Goal: Information Seeking & Learning: Check status

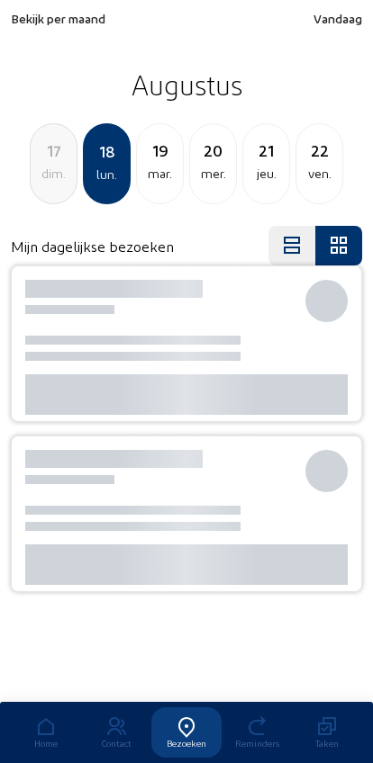
click at [38, 23] on span "Bekijk per maand" at bounding box center [58, 18] width 95 height 15
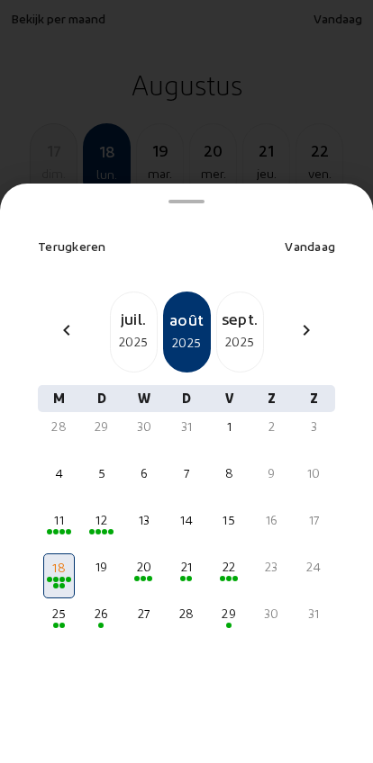
click at [122, 331] on div "2025" at bounding box center [134, 342] width 46 height 22
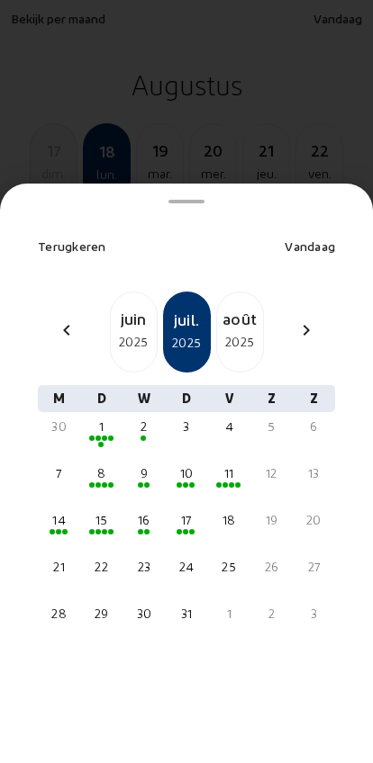
click at [51, 529] on span at bounding box center [52, 531] width 5 height 5
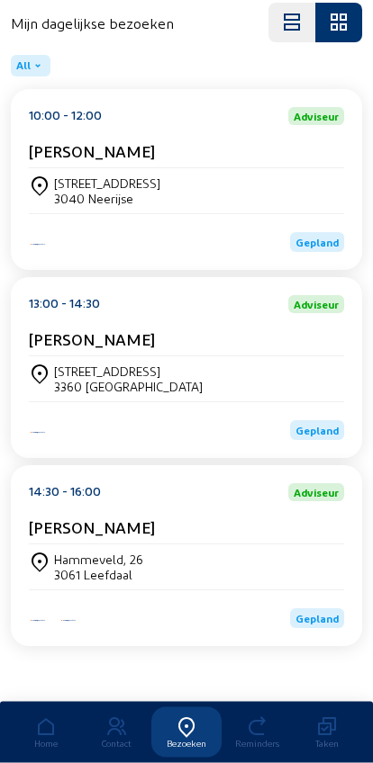
scroll to position [243, 0]
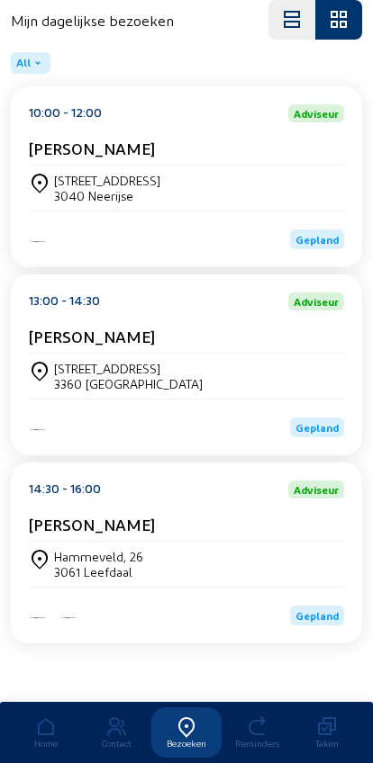
click at [69, 565] on div "3061 Leefdaal" at bounding box center [98, 572] width 89 height 15
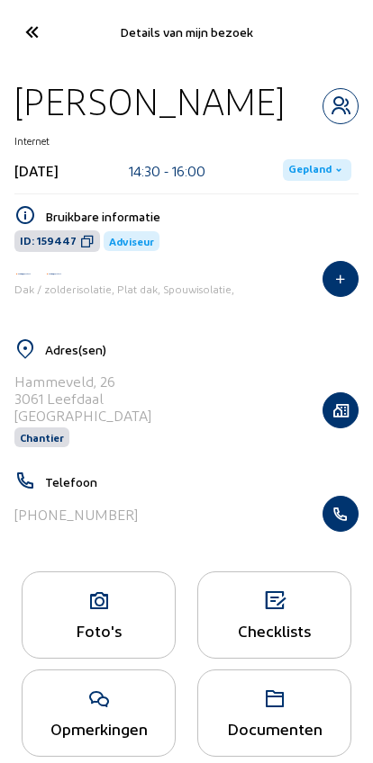
click at [351, 523] on icon "button" at bounding box center [340, 514] width 34 height 18
click at [21, 21] on icon at bounding box center [31, 32] width 30 height 32
click at [13, 15] on cam-font-icon at bounding box center [31, 32] width 41 height 42
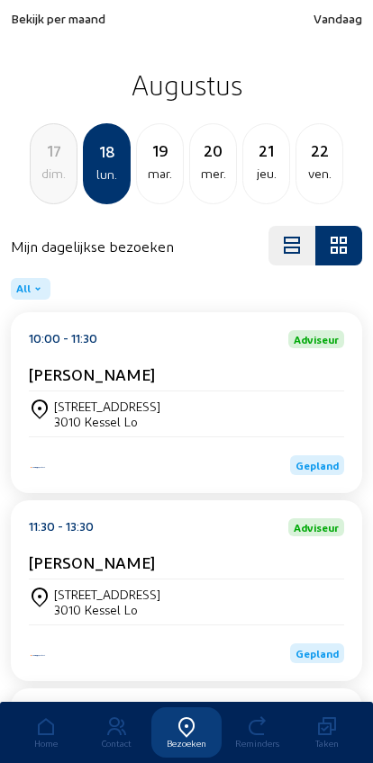
click at [36, 23] on span "Bekijk per maand" at bounding box center [58, 18] width 95 height 15
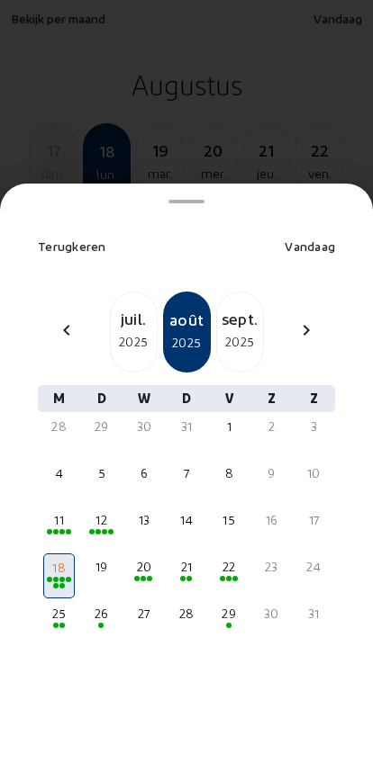
click at [130, 331] on div "2025" at bounding box center [134, 342] width 46 height 22
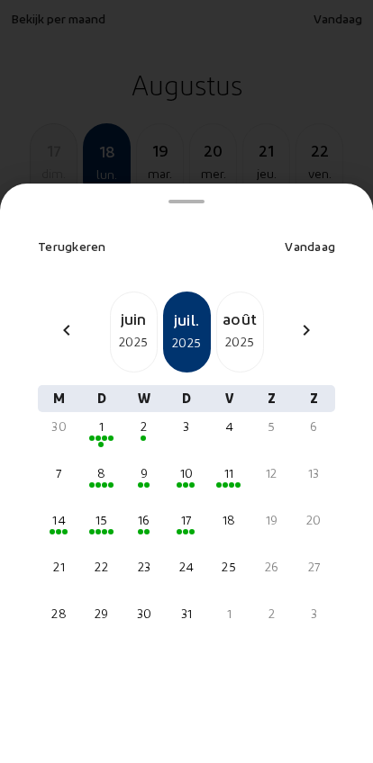
click at [176, 461] on div "10" at bounding box center [186, 482] width 32 height 45
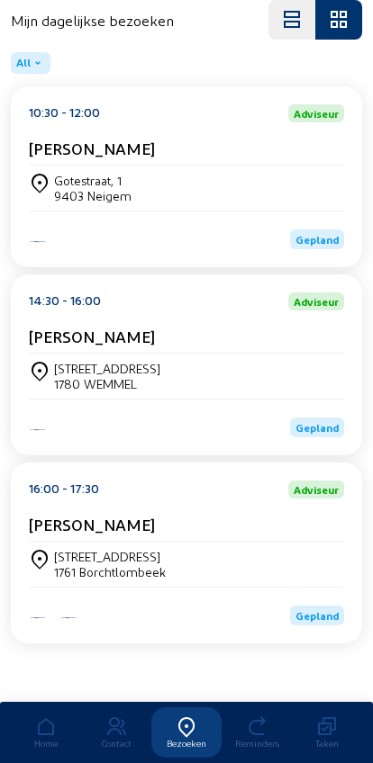
scroll to position [243, 0]
click at [217, 558] on div "Schoofveldstraat 6 1761 Borchtlombeek" at bounding box center [186, 564] width 315 height 31
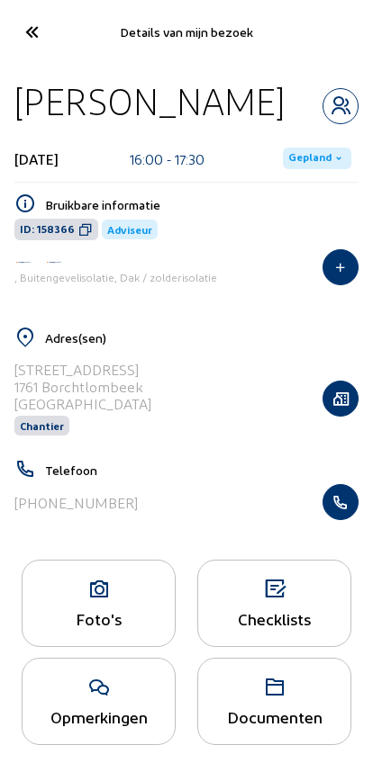
click at [341, 504] on icon "button" at bounding box center [340, 502] width 34 height 18
click at [14, 28] on cam-font-icon at bounding box center [31, 32] width 41 height 42
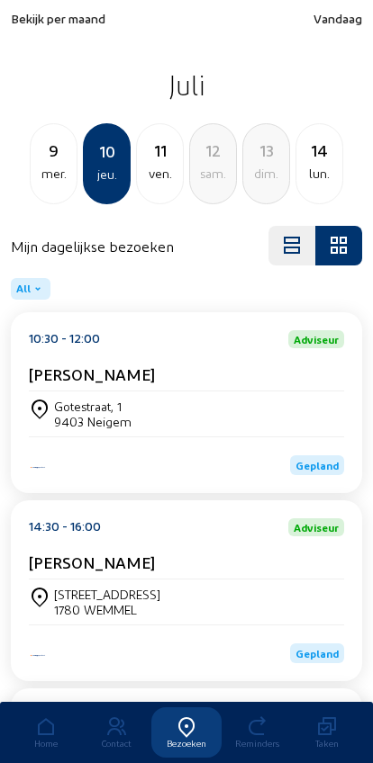
click at [150, 177] on div "ven." at bounding box center [160, 174] width 46 height 22
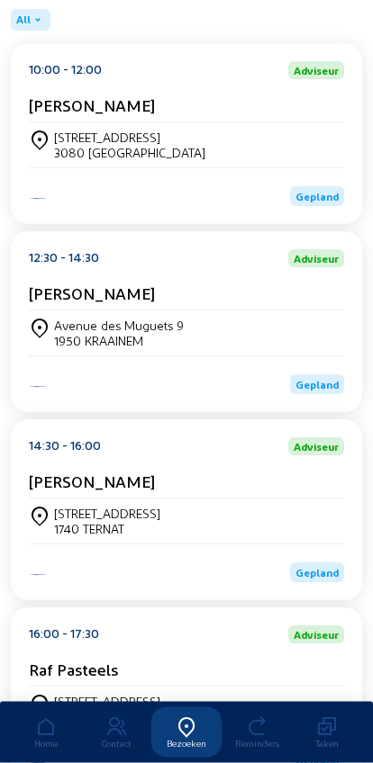
scroll to position [267, 0]
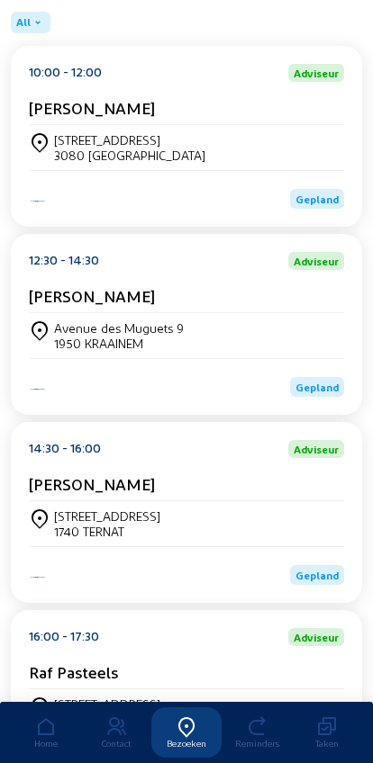
click at [76, 524] on div "Bodegemstraat 103" at bounding box center [107, 516] width 106 height 15
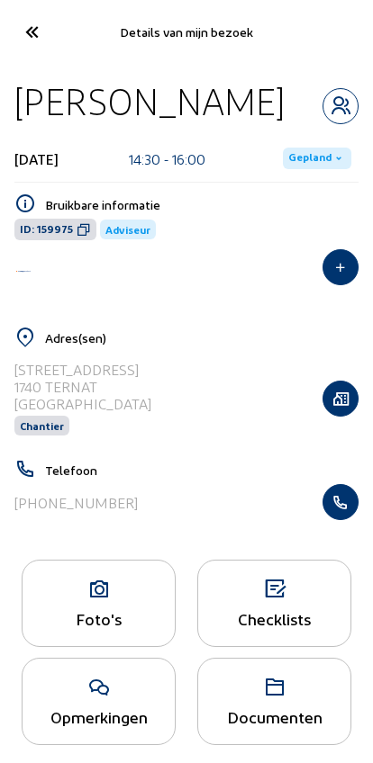
click at [344, 496] on button "button" at bounding box center [340, 502] width 36 height 36
click at [21, 41] on icon at bounding box center [31, 32] width 30 height 32
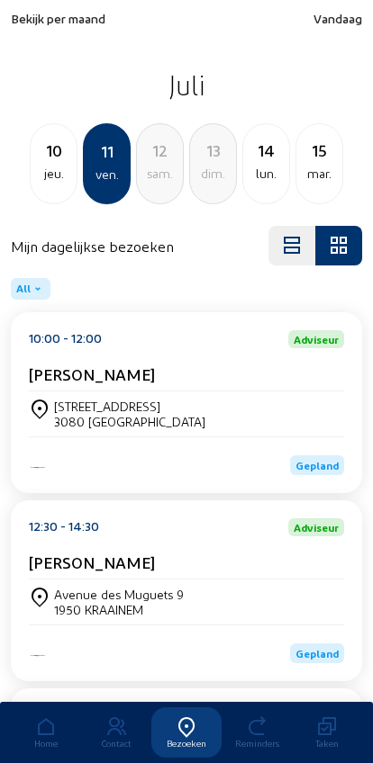
click at [298, 166] on div "mar." at bounding box center [319, 174] width 46 height 22
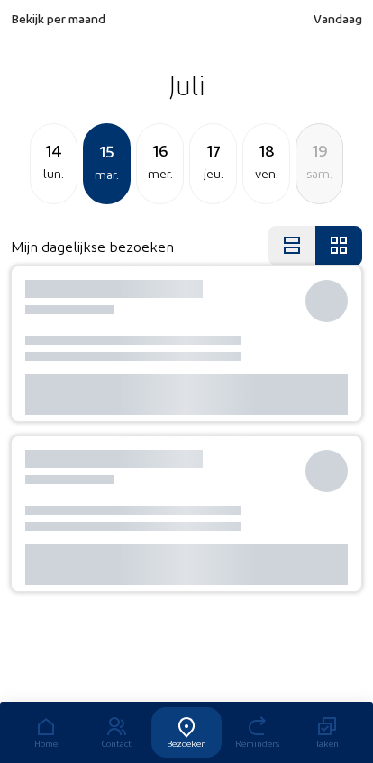
click at [137, 148] on div "16" at bounding box center [160, 150] width 46 height 25
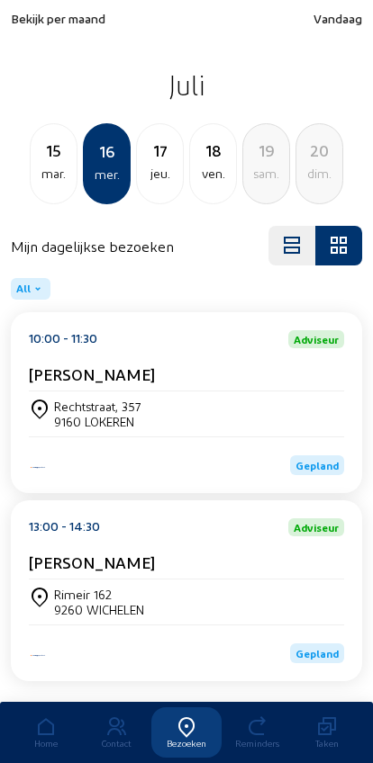
scroll to position [50, 0]
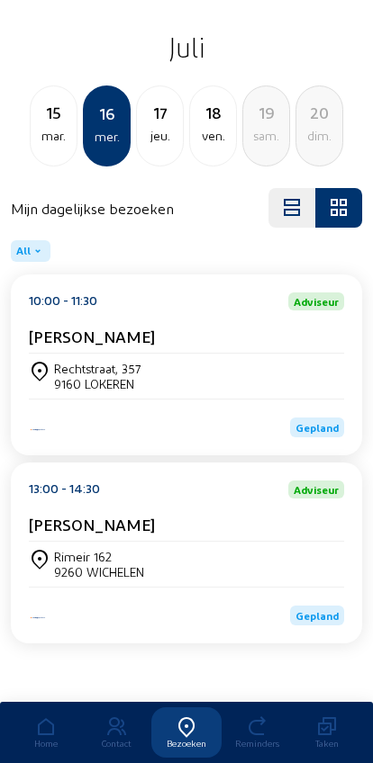
click at [68, 550] on div "Rimeir 162" at bounding box center [99, 556] width 90 height 15
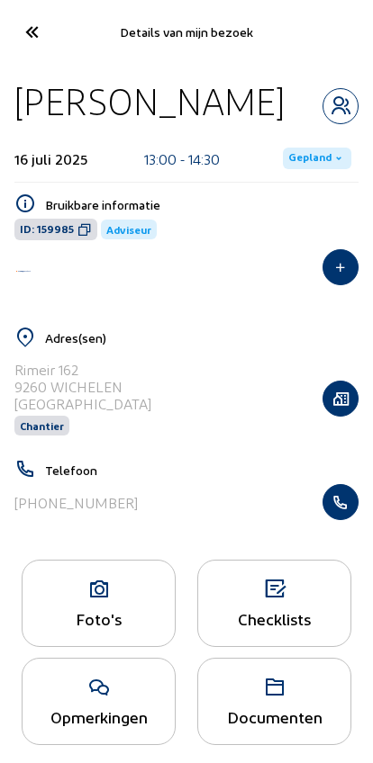
click at [339, 498] on icon "button" at bounding box center [340, 502] width 34 height 18
click at [26, 30] on icon at bounding box center [31, 32] width 30 height 32
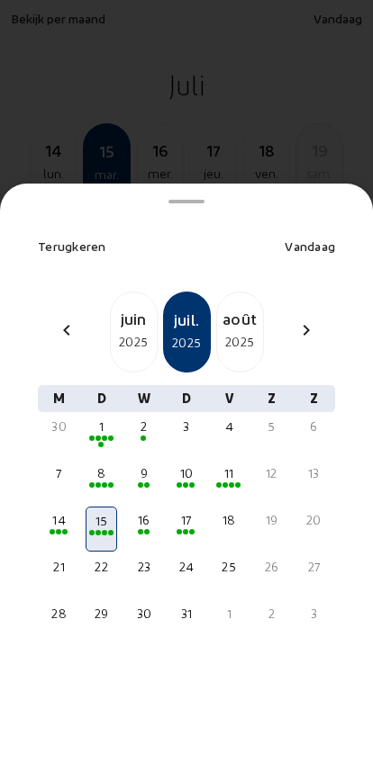
click at [59, 320] on mat-icon "chevron_left" at bounding box center [67, 331] width 22 height 22
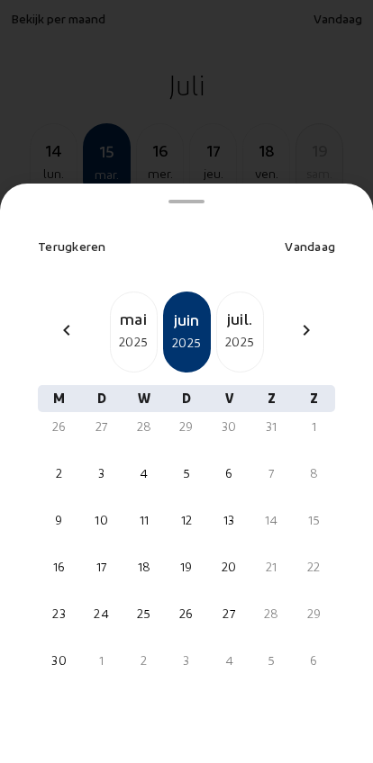
click at [53, 320] on div "chevron_left" at bounding box center [66, 333] width 43 height 26
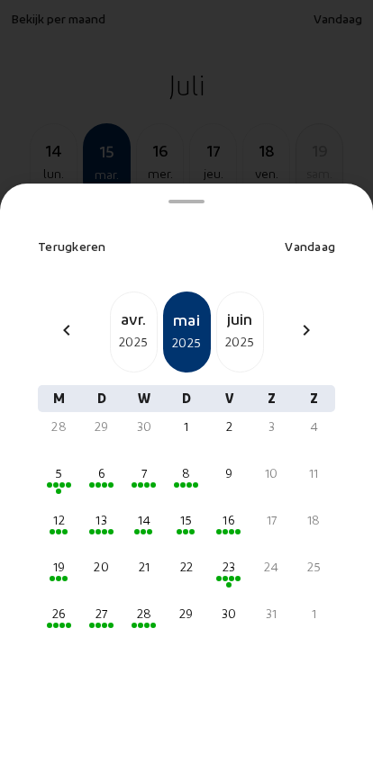
click at [123, 331] on div "2025" at bounding box center [134, 342] width 46 height 22
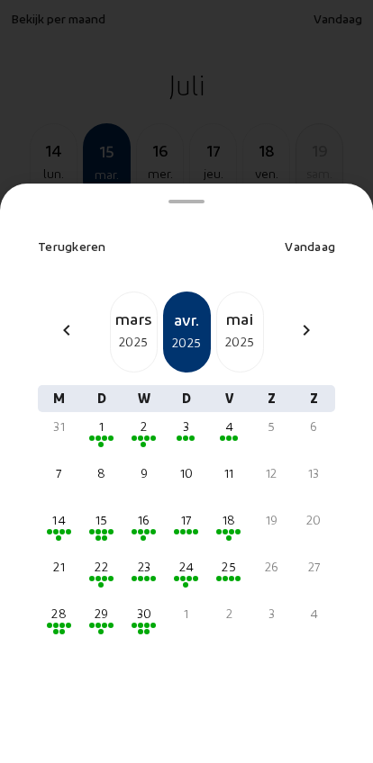
click at [52, 529] on div at bounding box center [59, 535] width 28 height 13
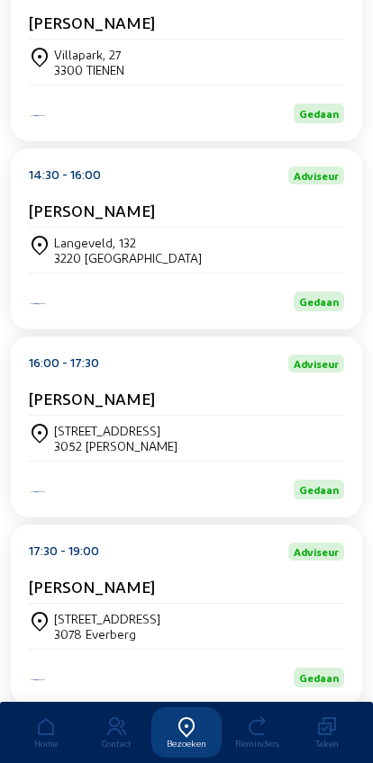
scroll to position [571, 0]
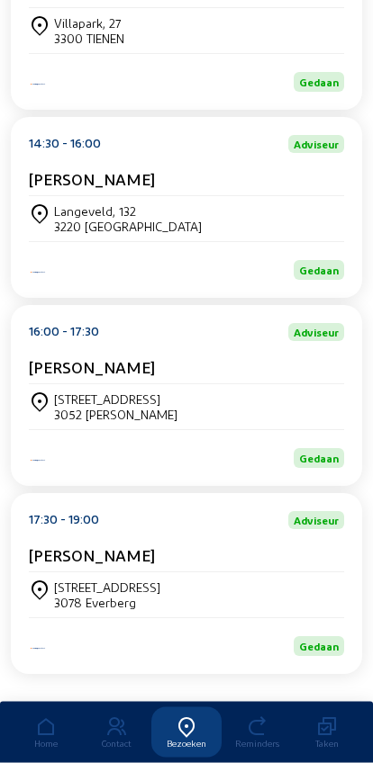
click at [269, 423] on div "Demunterstraat 1 3052 Blanden" at bounding box center [186, 408] width 315 height 31
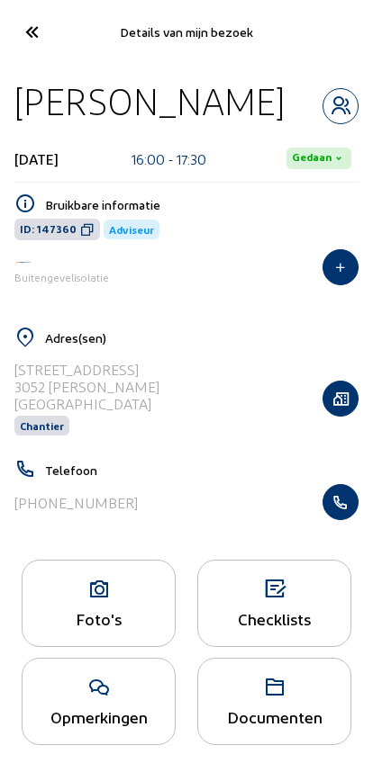
click at [333, 505] on icon "button" at bounding box center [340, 502] width 34 height 18
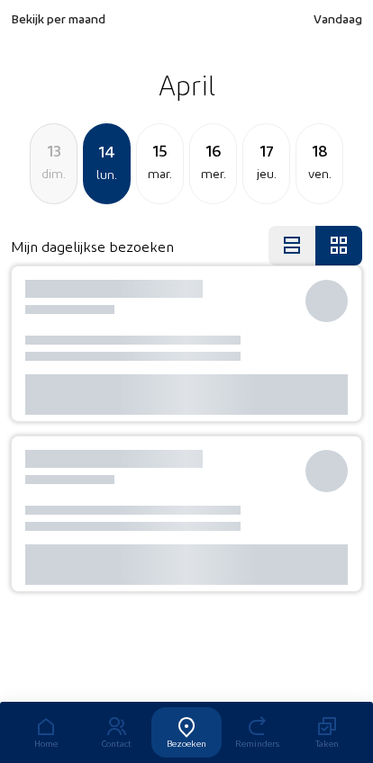
scroll to position [-226, 0]
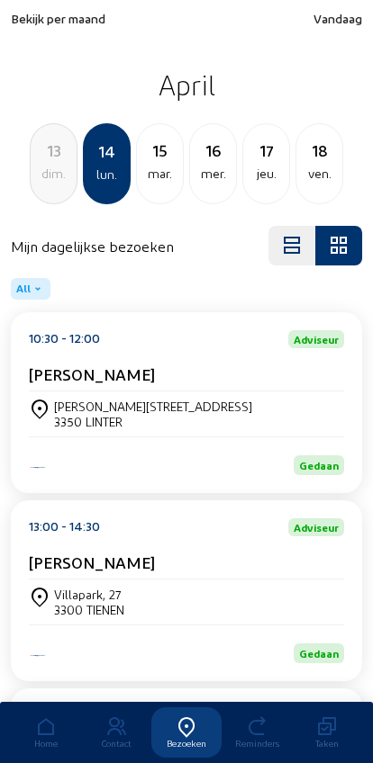
click at [40, 13] on span "Bekijk per maand" at bounding box center [58, 18] width 95 height 15
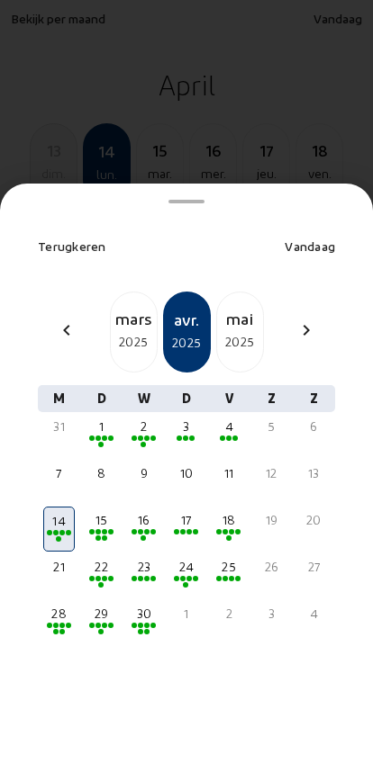
click at [126, 331] on div "2025" at bounding box center [134, 342] width 46 height 22
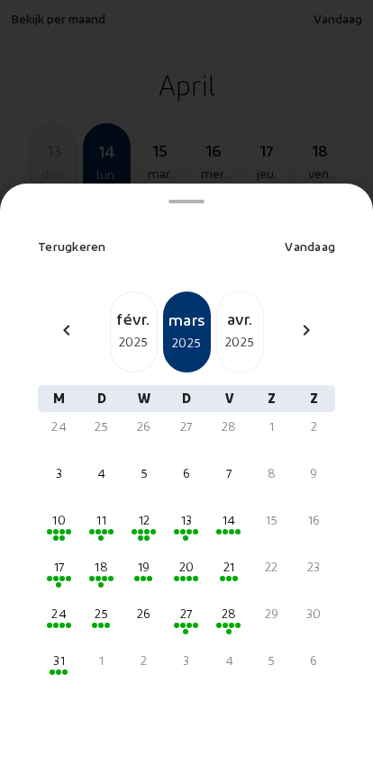
click at [46, 511] on div "10" at bounding box center [59, 520] width 28 height 18
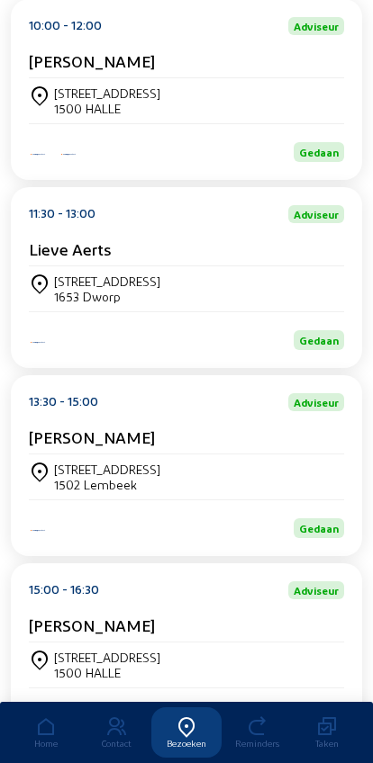
scroll to position [330, 0]
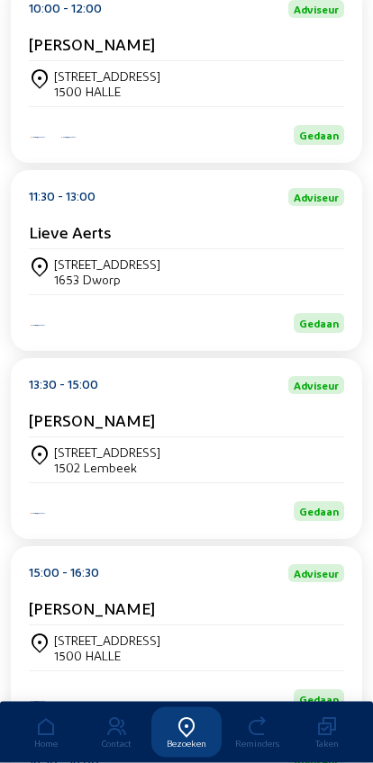
click at [276, 468] on div "Prinsenbos 98 1502 Lembeek" at bounding box center [186, 461] width 315 height 31
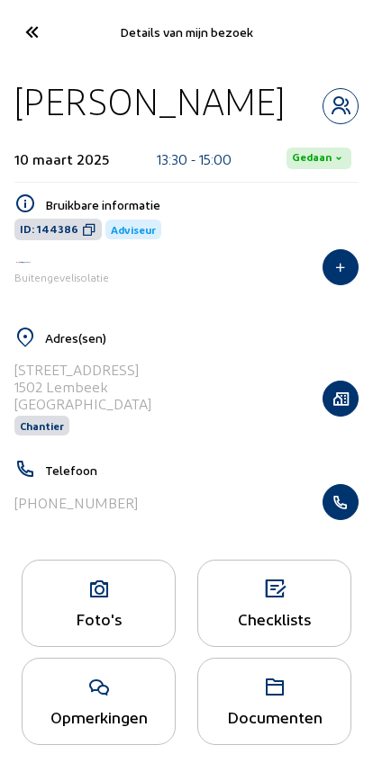
click at [344, 501] on icon "button" at bounding box center [340, 502] width 34 height 18
